Goal: Task Accomplishment & Management: Manage account settings

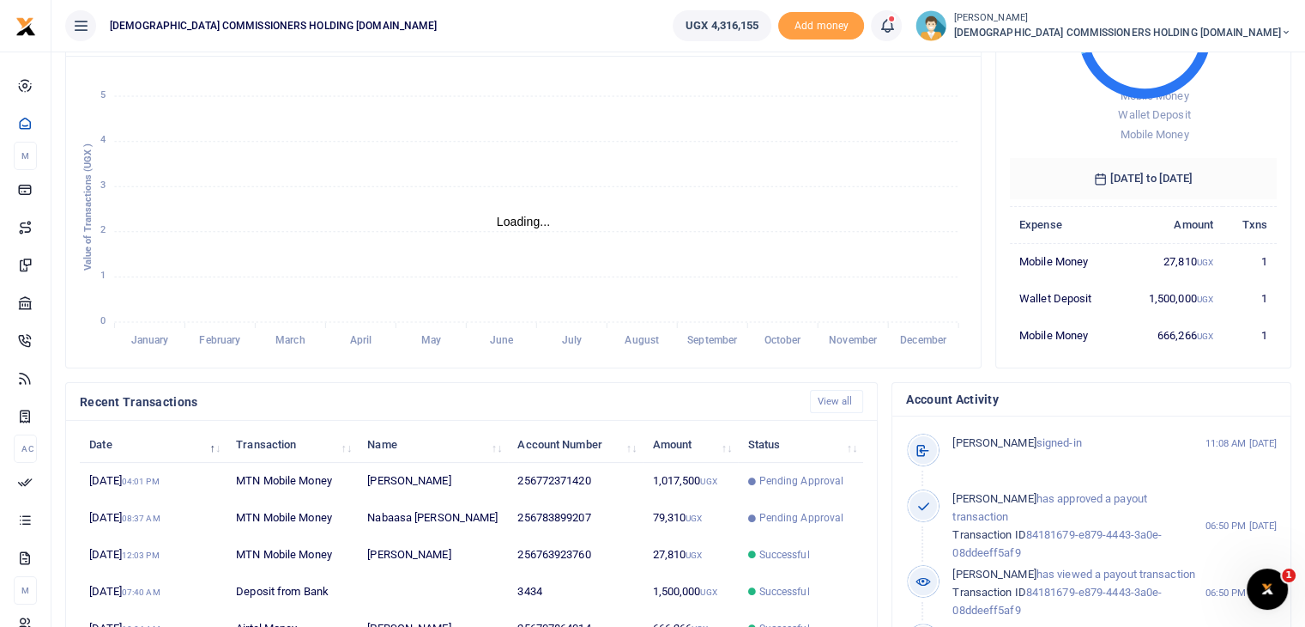
scroll to position [396, 0]
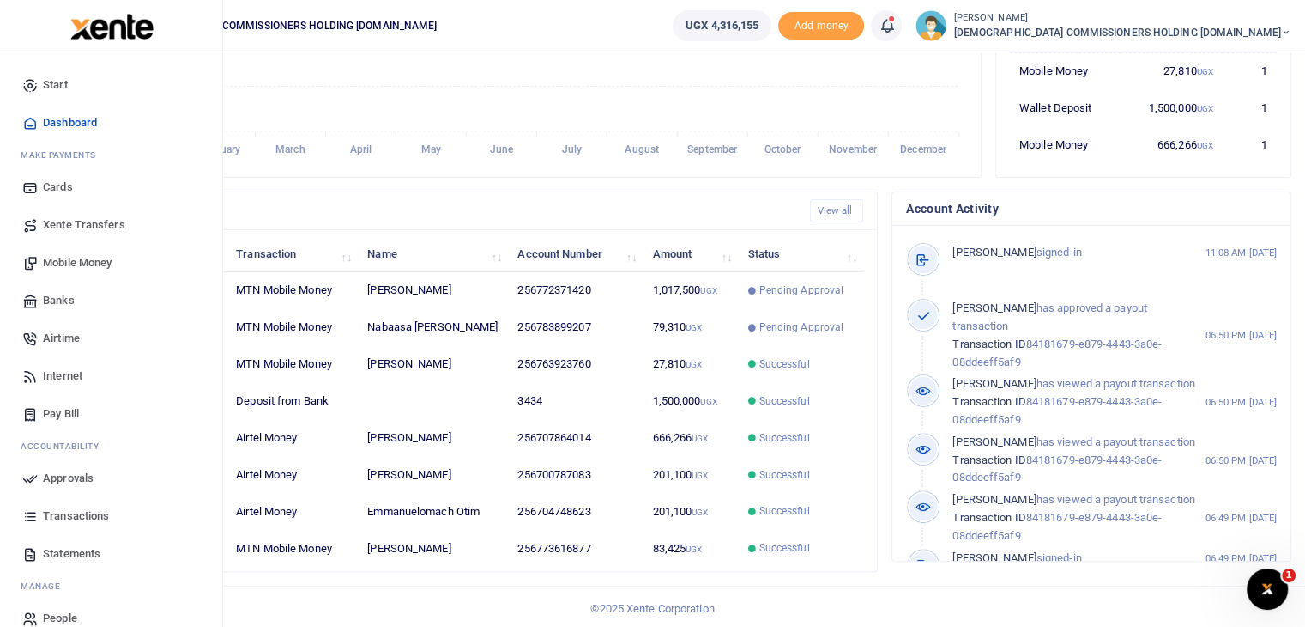
click at [38, 481] on link "Approvals" at bounding box center [111, 478] width 195 height 38
click at [82, 477] on span "Approvals" at bounding box center [68, 477] width 51 height 17
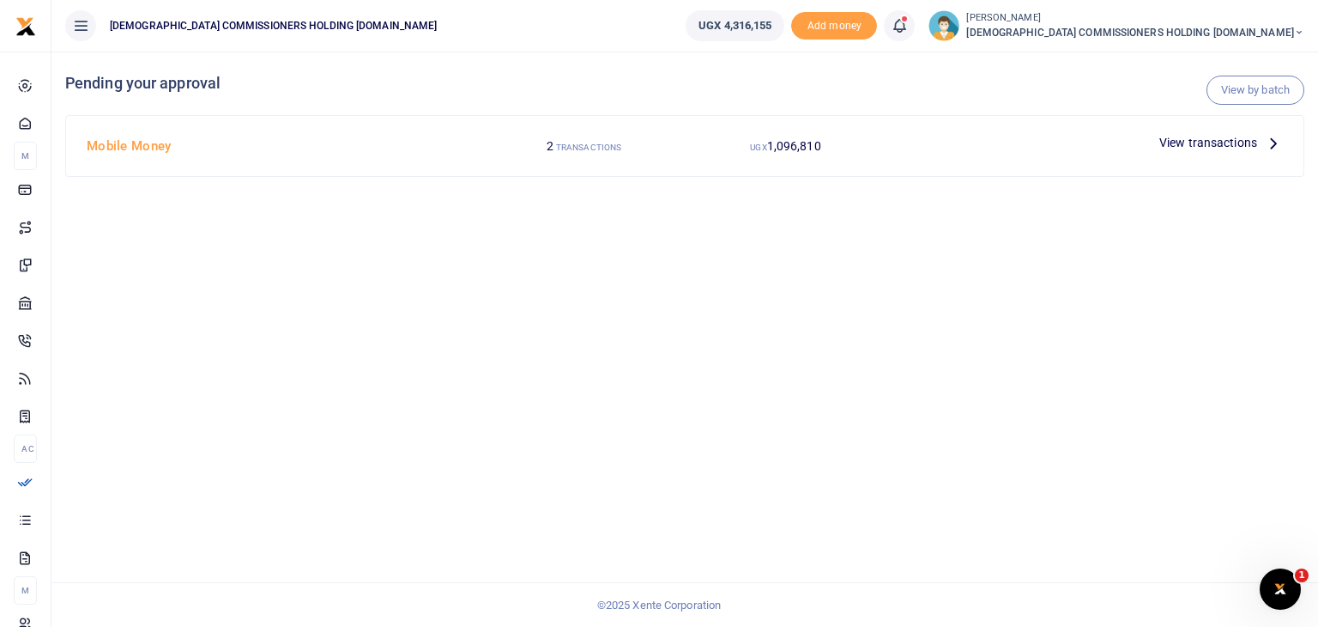
click at [1266, 148] on icon at bounding box center [1273, 142] width 19 height 19
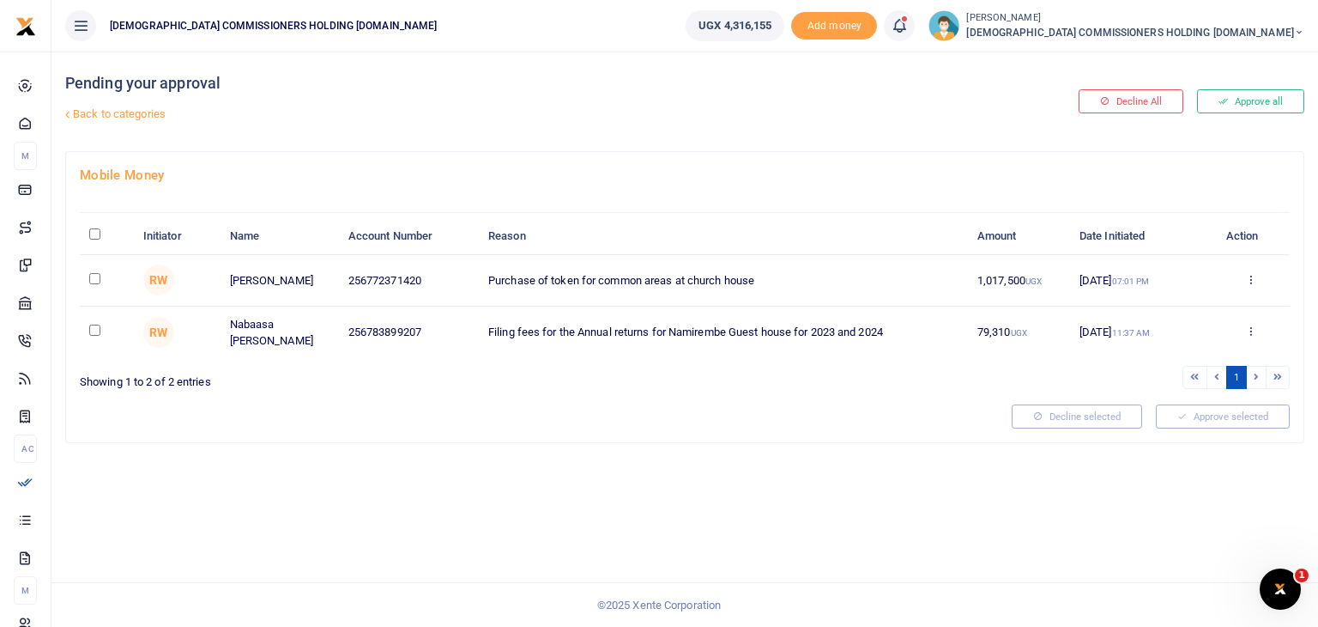
click at [94, 279] on input "checkbox" at bounding box center [94, 278] width 11 height 11
checkbox input "true"
click at [1247, 282] on icon at bounding box center [1250, 279] width 11 height 12
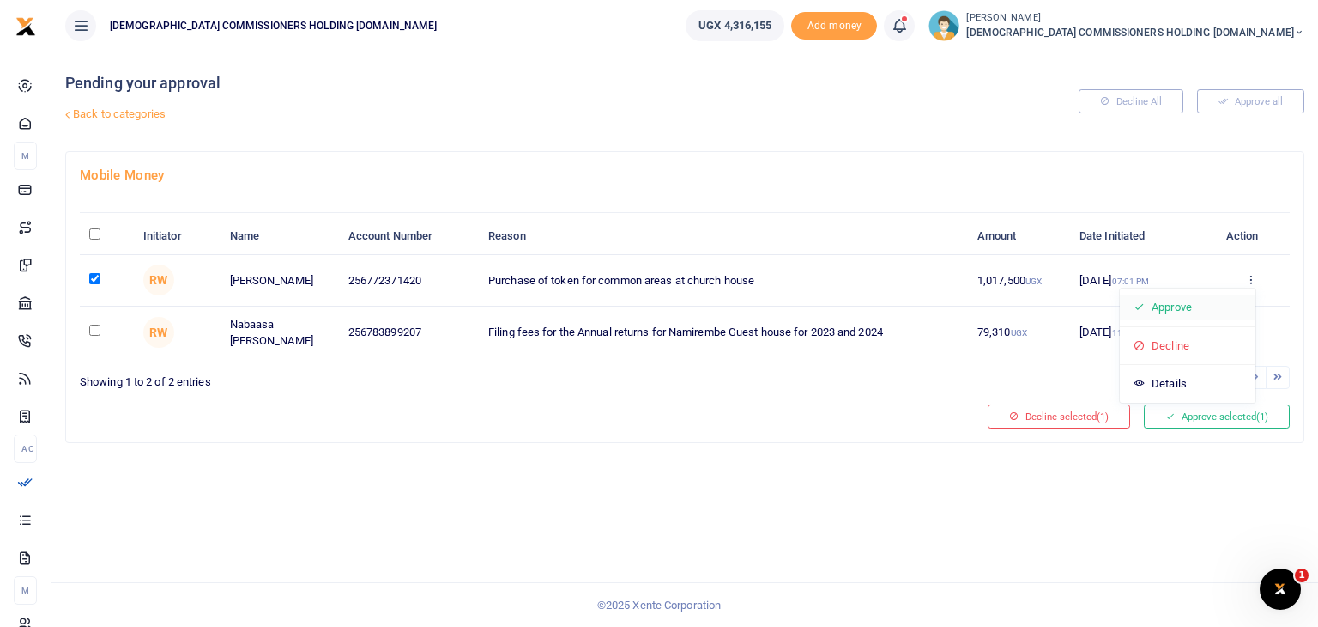
click at [1156, 307] on link "Approve" at bounding box center [1188, 307] width 136 height 24
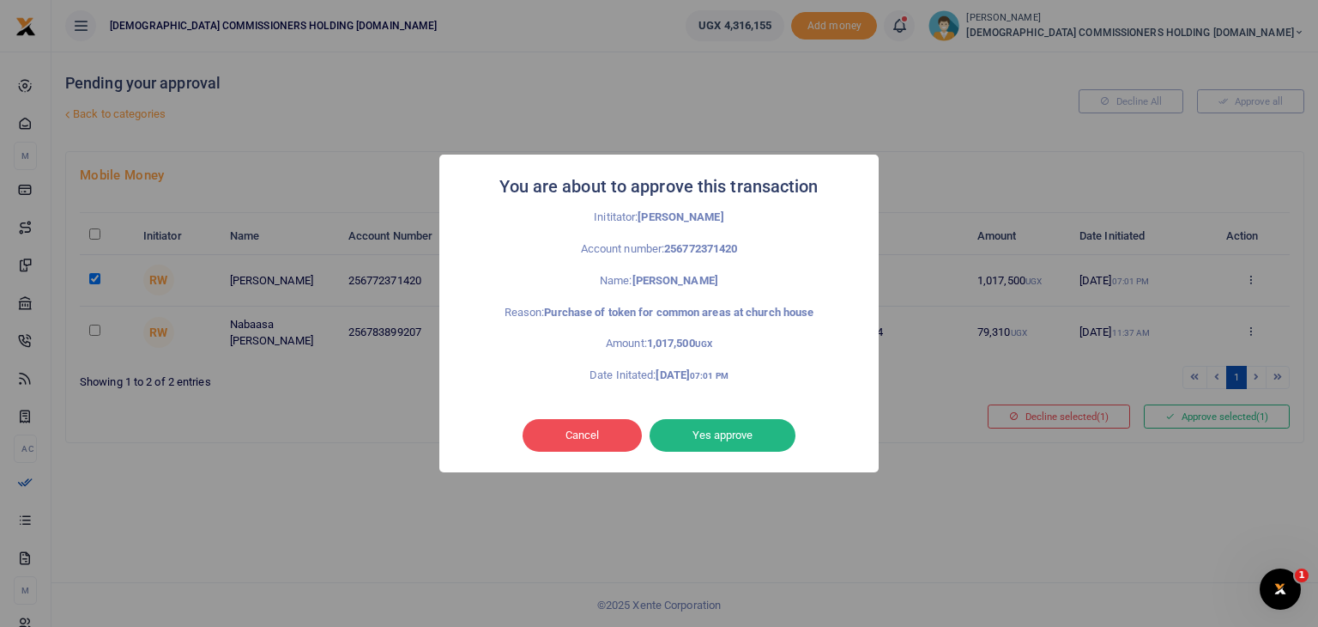
click at [704, 434] on button "Yes approve" at bounding box center [723, 435] width 146 height 33
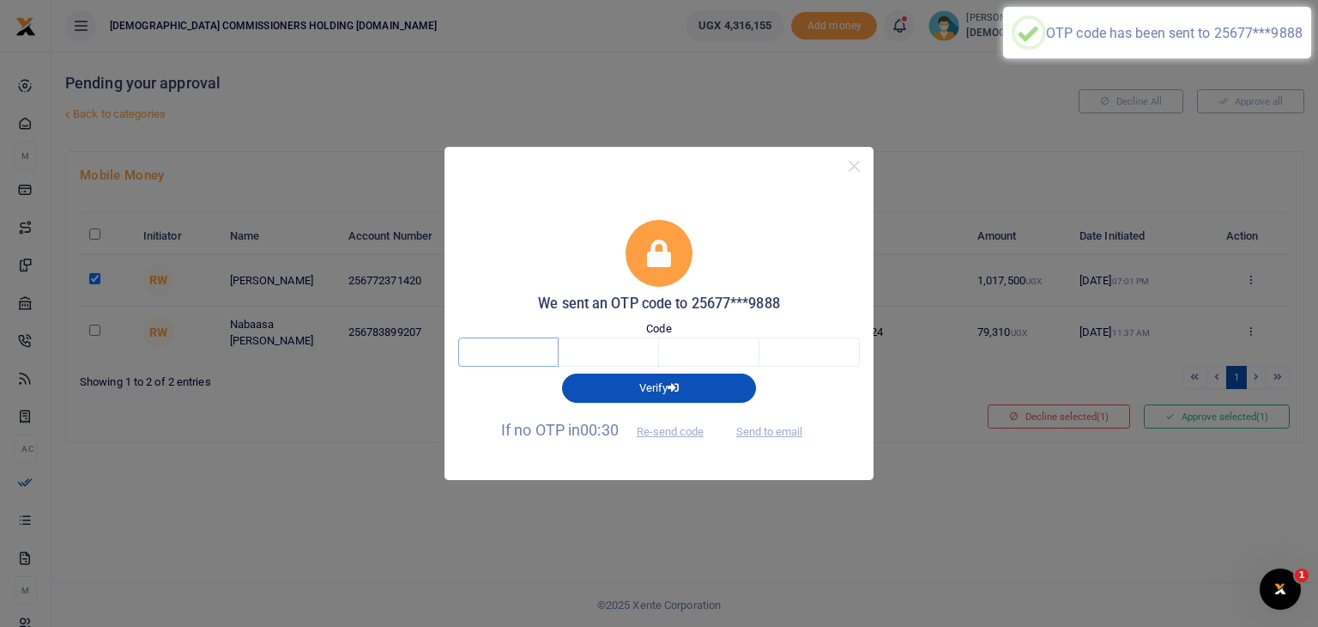
click at [517, 350] on input "text" at bounding box center [508, 351] width 100 height 29
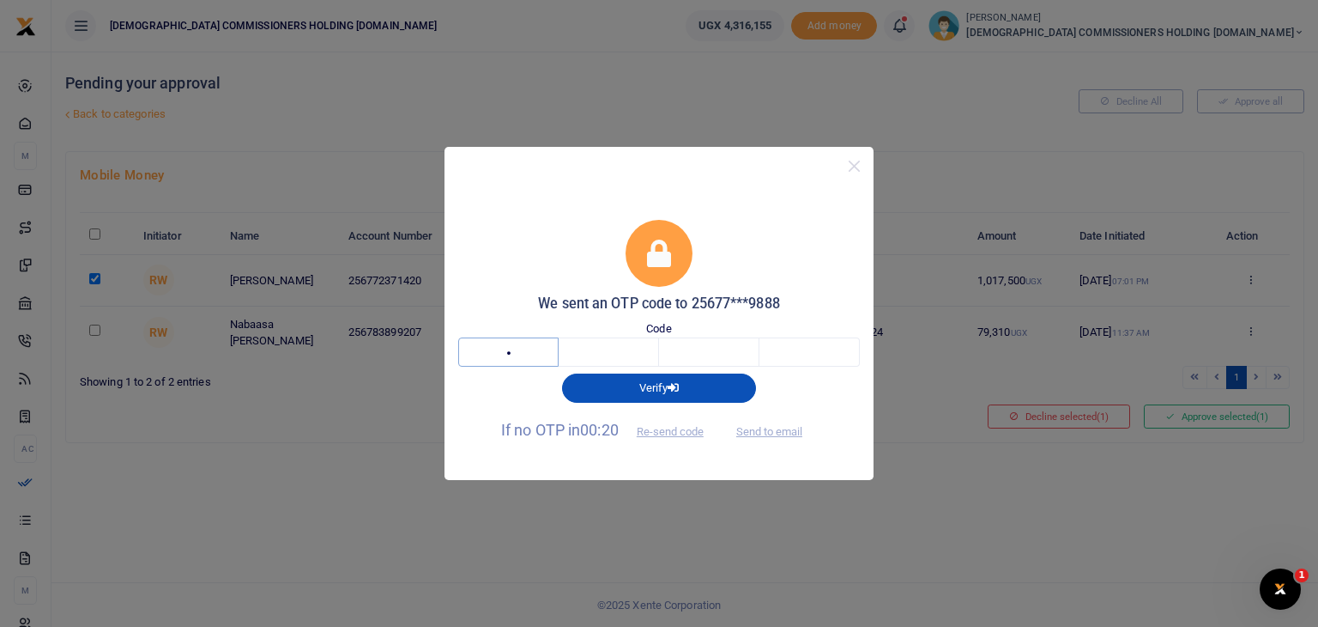
type input "7"
type input "9"
type input "2"
type input "8"
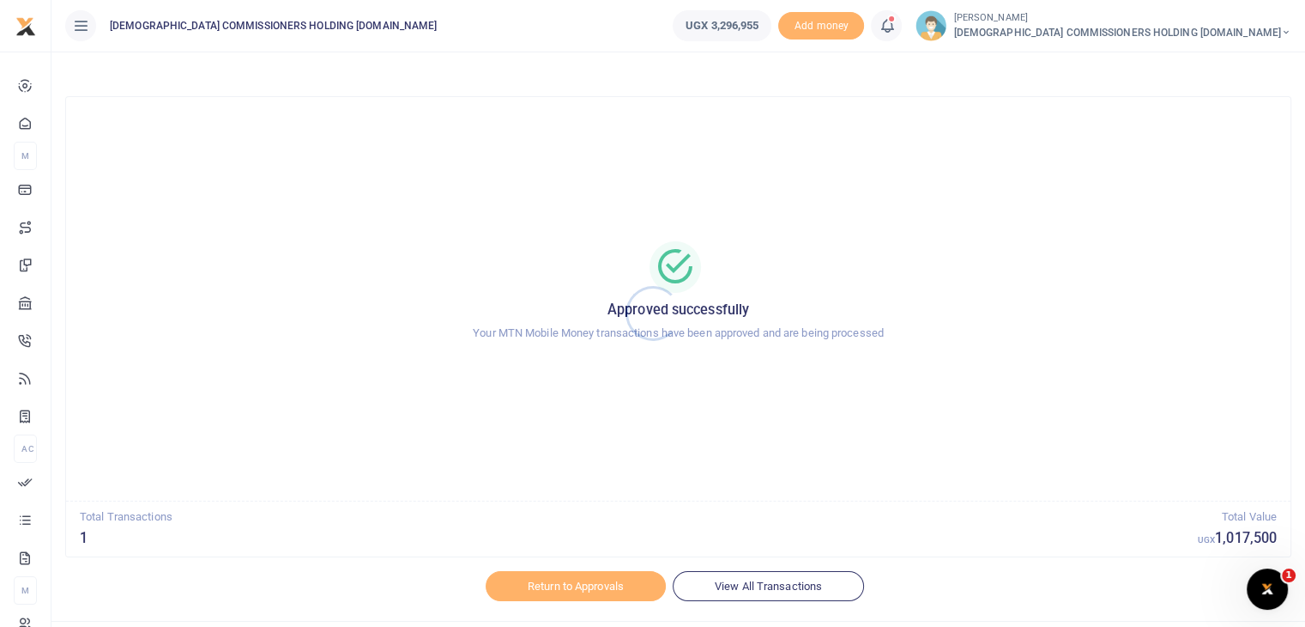
click at [579, 578] on div at bounding box center [652, 313] width 1305 height 627
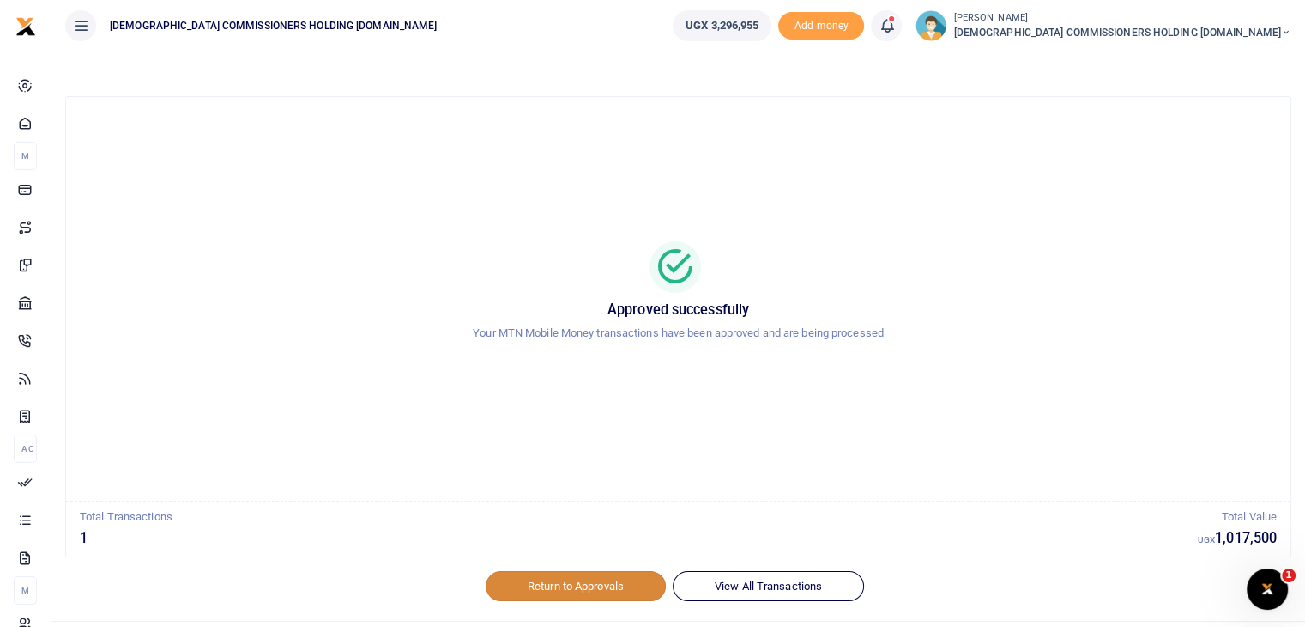
click at [576, 583] on link "Return to Approvals" at bounding box center [576, 585] width 180 height 29
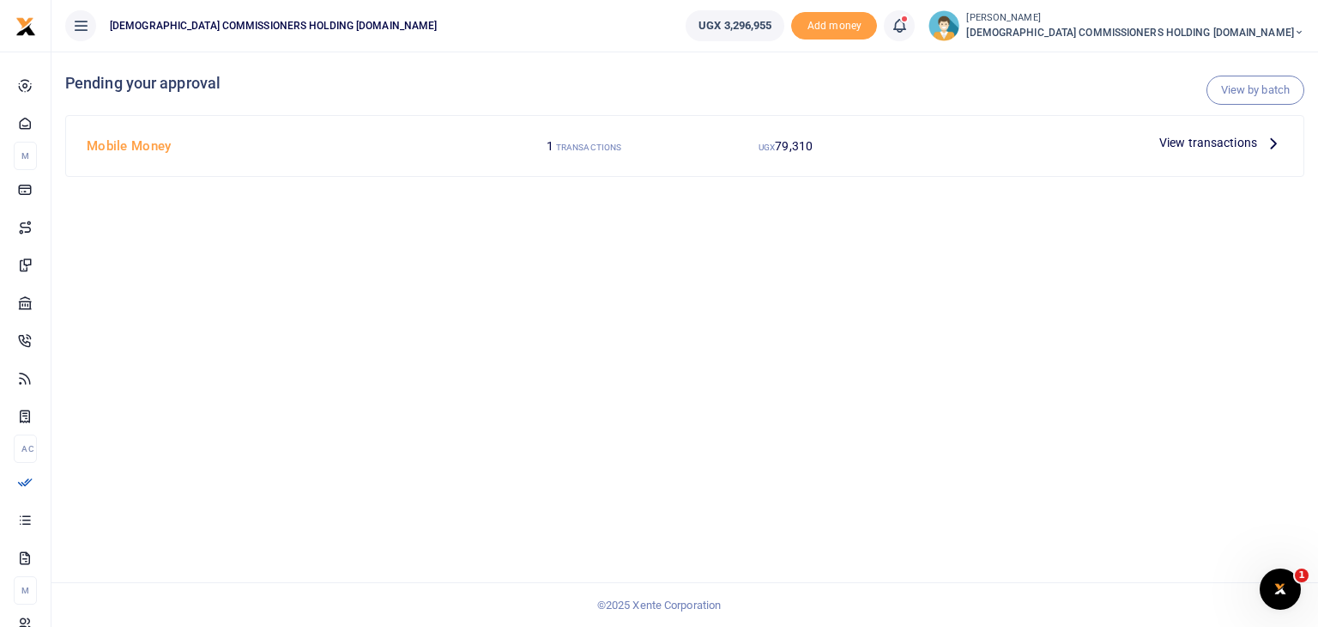
click at [1250, 148] on span "View transactions" at bounding box center [1209, 142] width 98 height 19
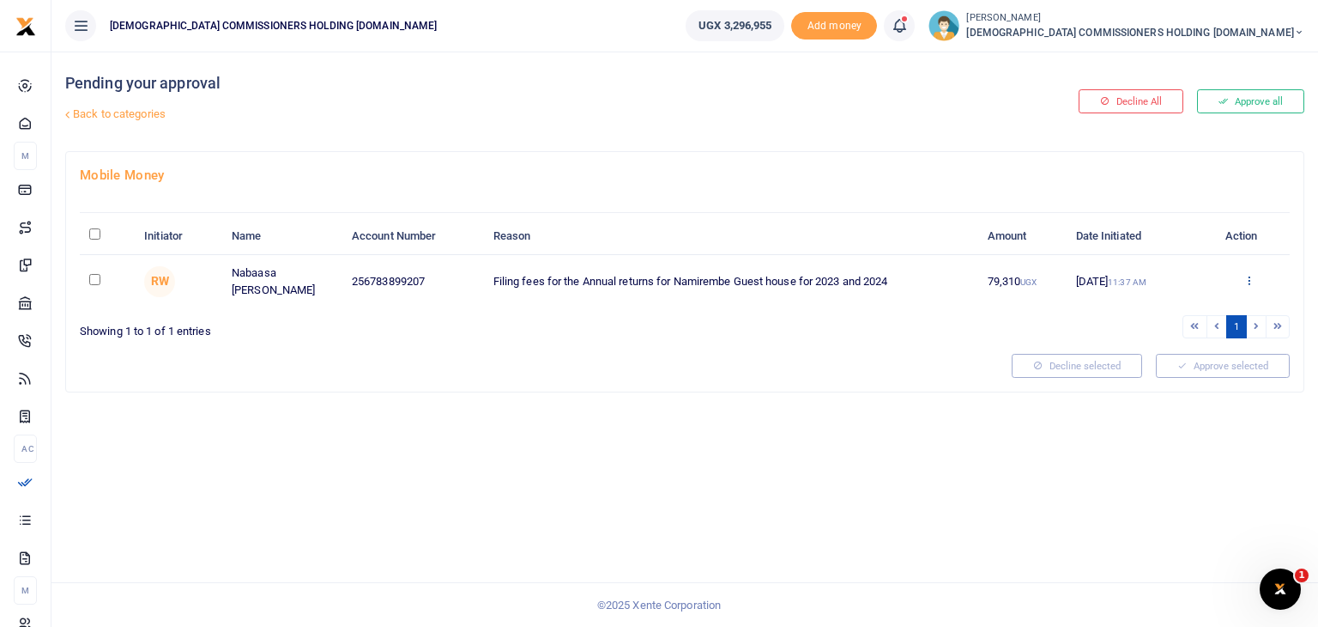
click at [1253, 280] on icon at bounding box center [1249, 280] width 11 height 12
click at [1182, 344] on link "Decline" at bounding box center [1187, 346] width 136 height 24
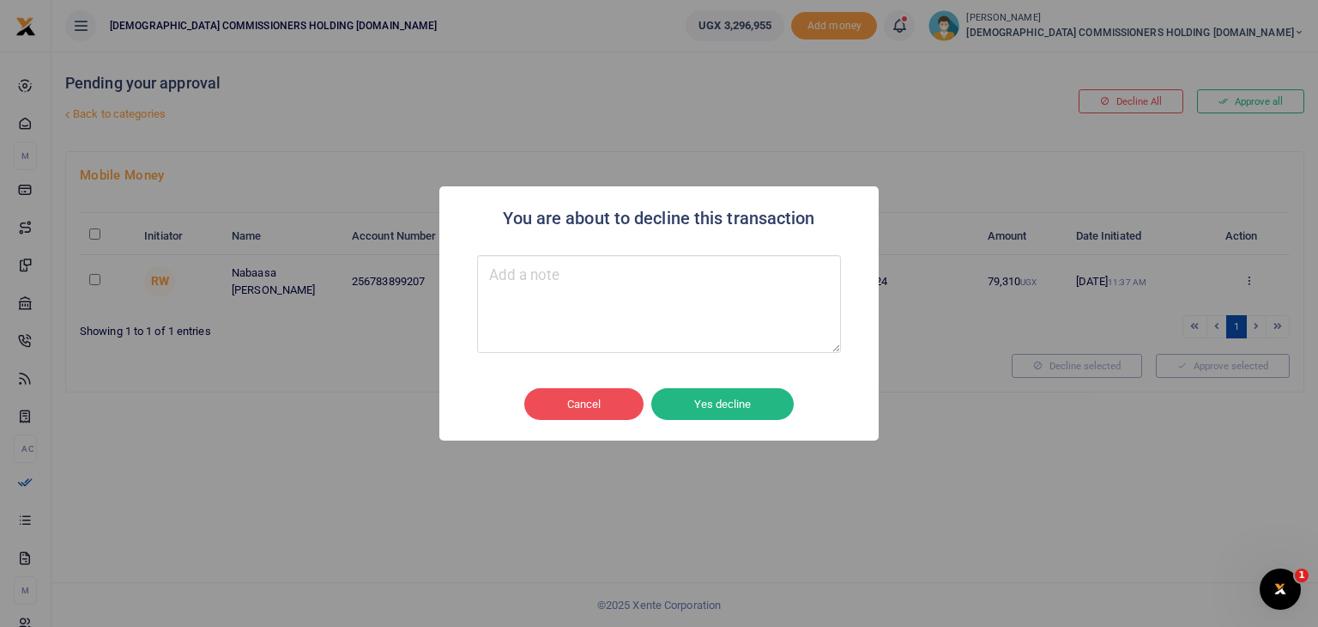
click at [636, 276] on textarea "Type your message here" at bounding box center [659, 304] width 364 height 98
type textarea "To be uploaded from Namirembe"
click at [776, 415] on button "Yes decline" at bounding box center [722, 404] width 142 height 33
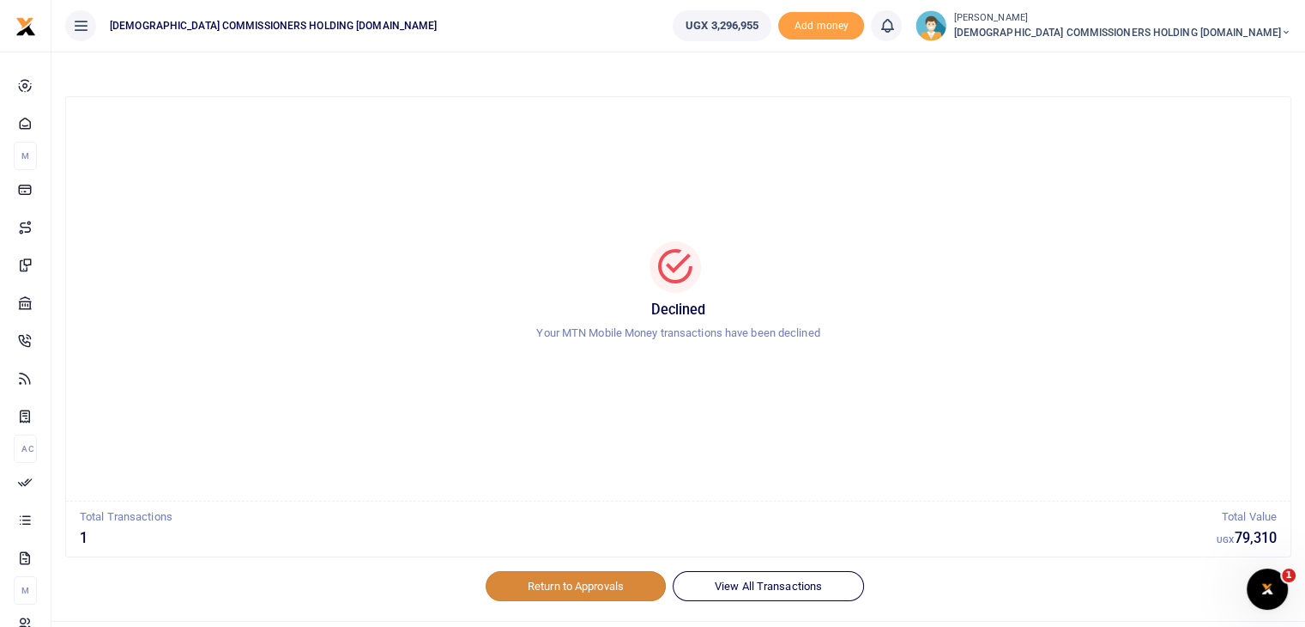
click at [570, 583] on link "Return to Approvals" at bounding box center [576, 585] width 180 height 29
